Goal: Find specific page/section: Find specific page/section

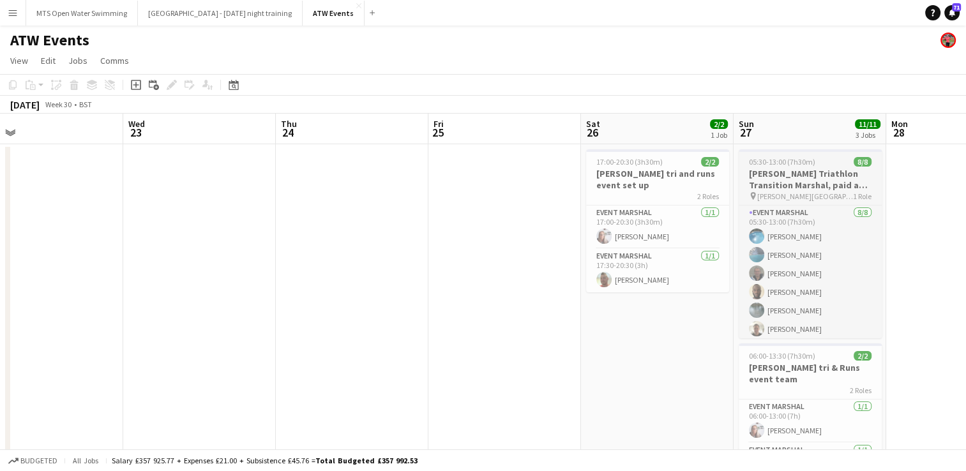
scroll to position [0, 329]
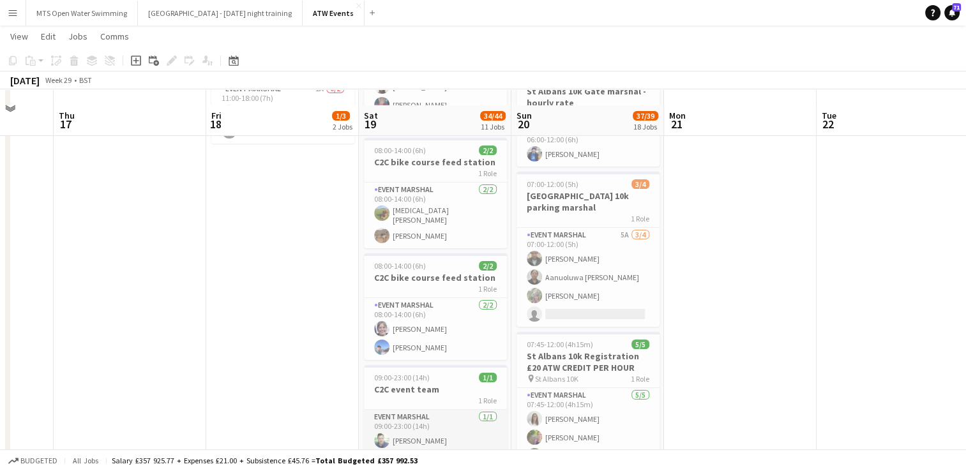
scroll to position [230, 0]
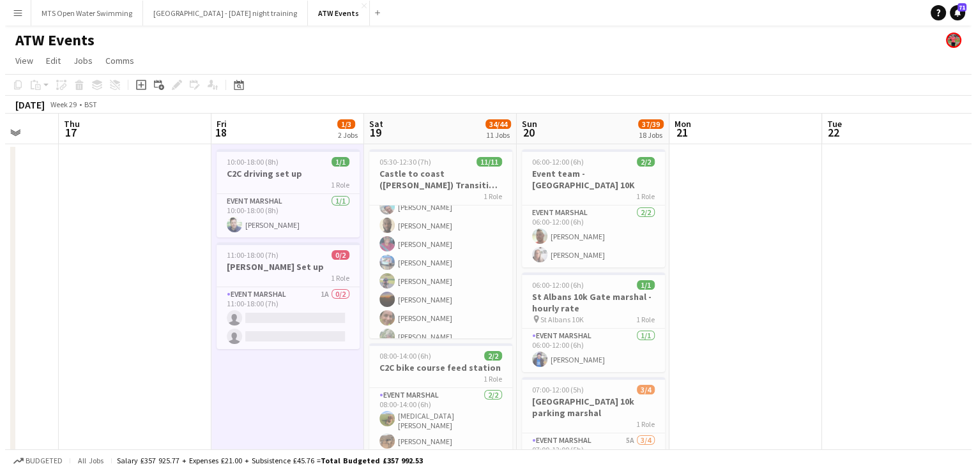
scroll to position [95, 0]
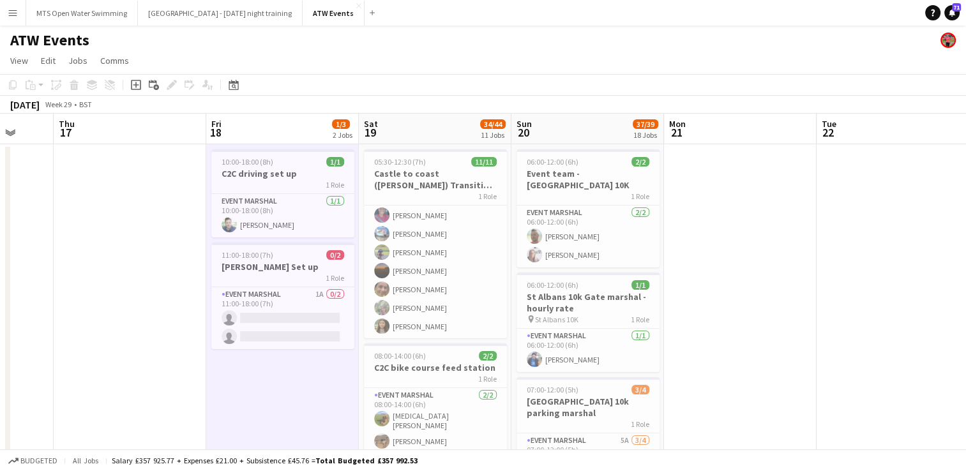
click at [17, 14] on app-icon "Menu" at bounding box center [13, 13] width 10 height 10
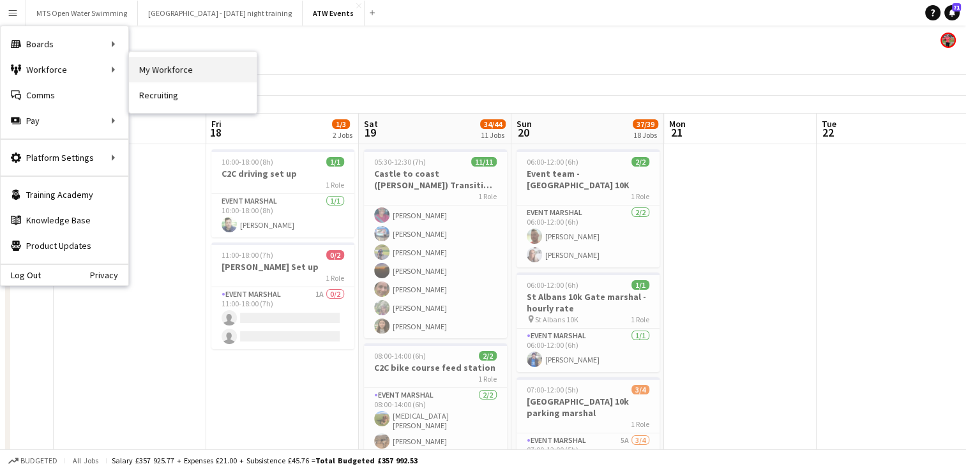
click at [177, 66] on link "My Workforce" at bounding box center [193, 70] width 128 height 26
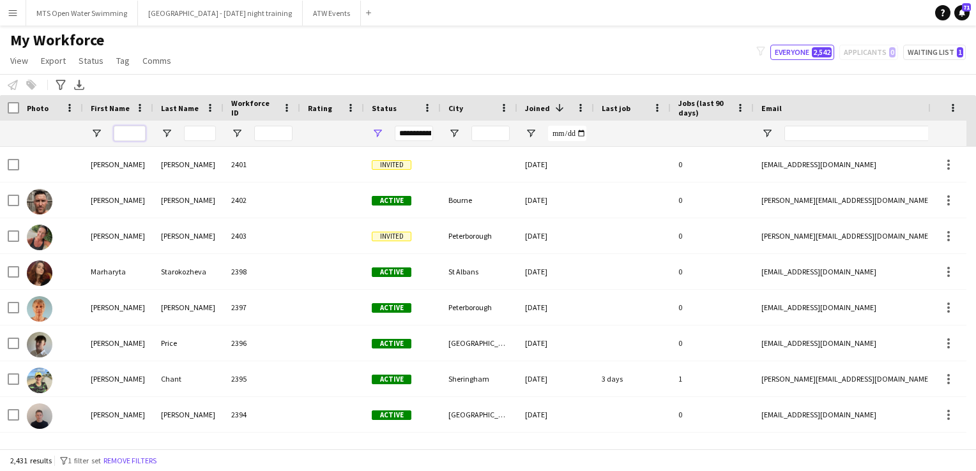
click at [130, 130] on input "First Name Filter Input" at bounding box center [130, 133] width 32 height 15
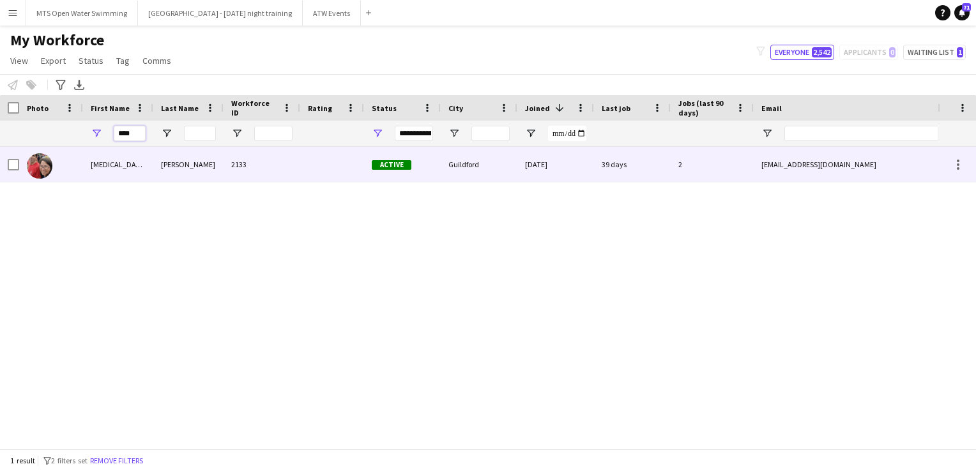
type input "****"
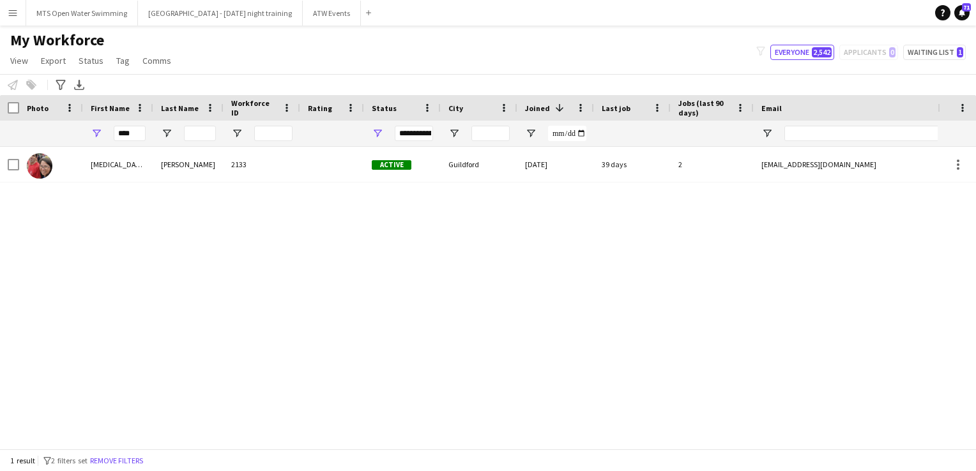
click at [175, 146] on div "Workforce Details Photo First Name 1" at bounding box center [692, 121] width 1385 height 52
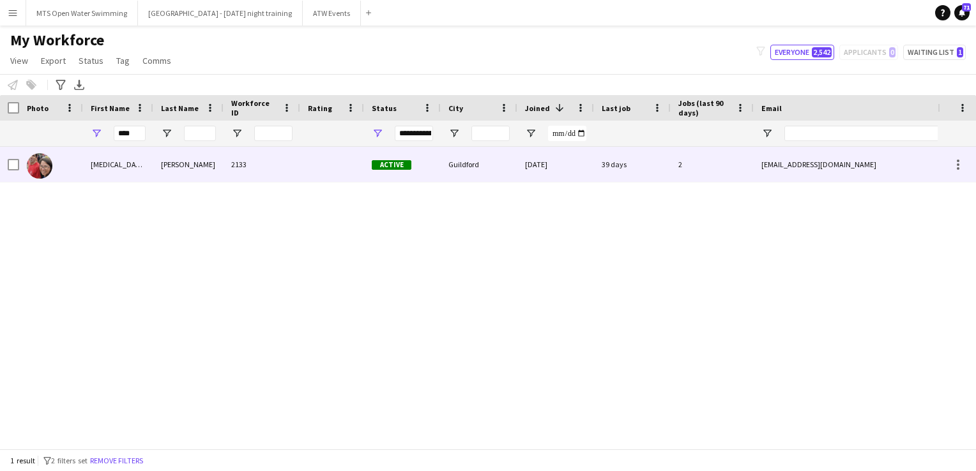
click at [169, 152] on div "[PERSON_NAME]" at bounding box center [188, 164] width 70 height 35
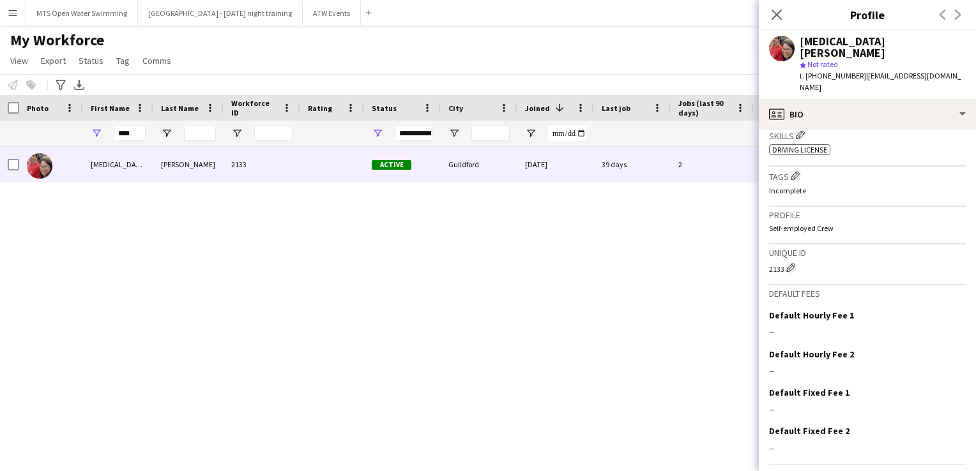
scroll to position [476, 0]
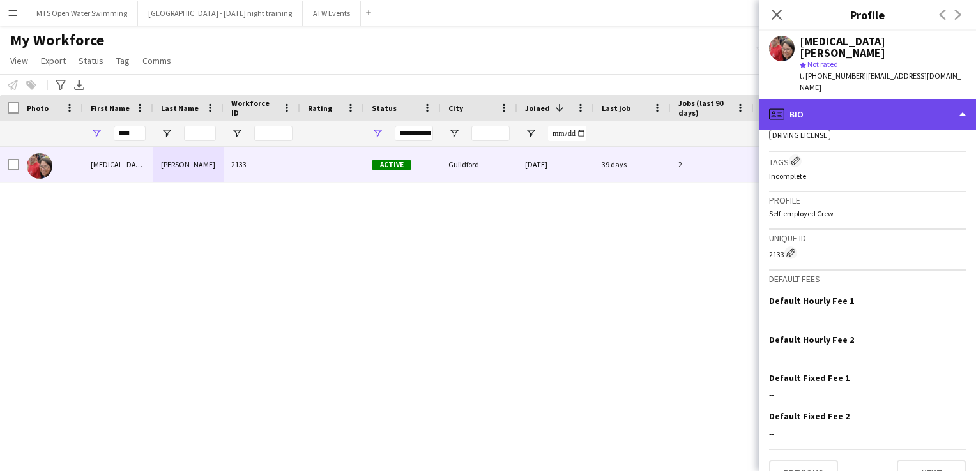
click at [719, 99] on div "profile Bio" at bounding box center [867, 114] width 217 height 31
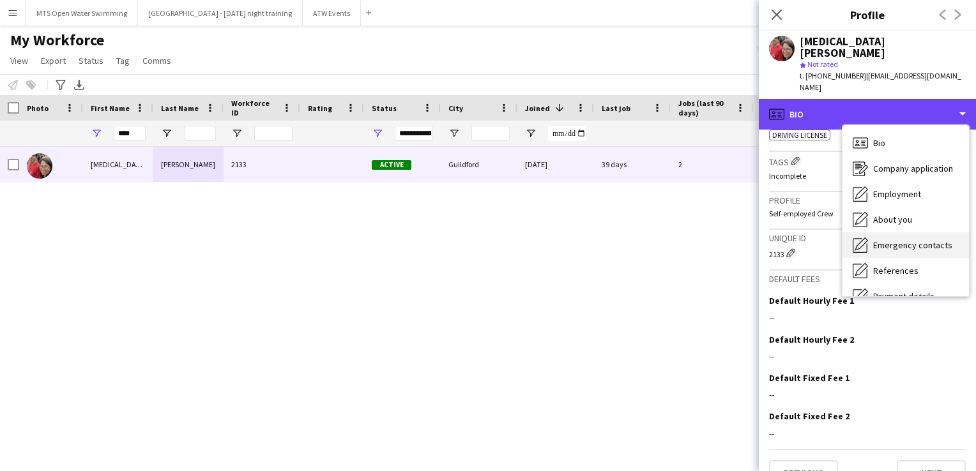
scroll to position [120, 0]
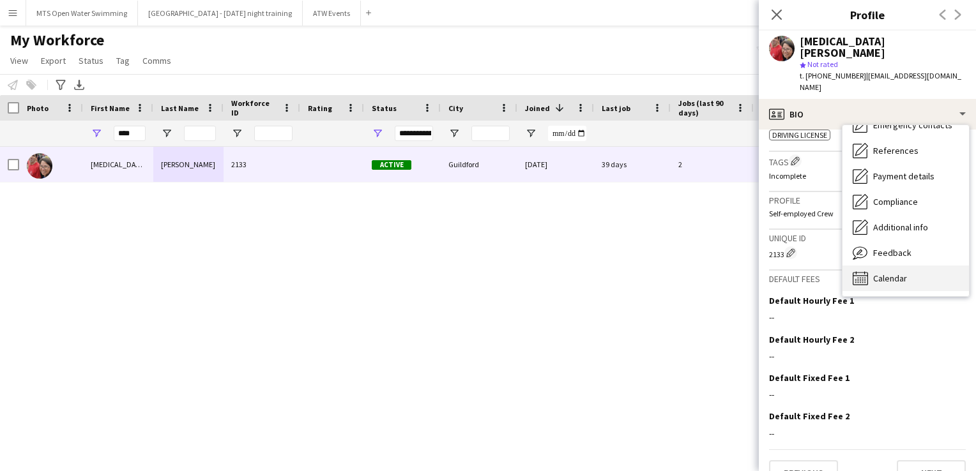
click at [719, 266] on div "Calendar Calendar" at bounding box center [905, 279] width 126 height 26
